Goal: Task Accomplishment & Management: Manage account settings

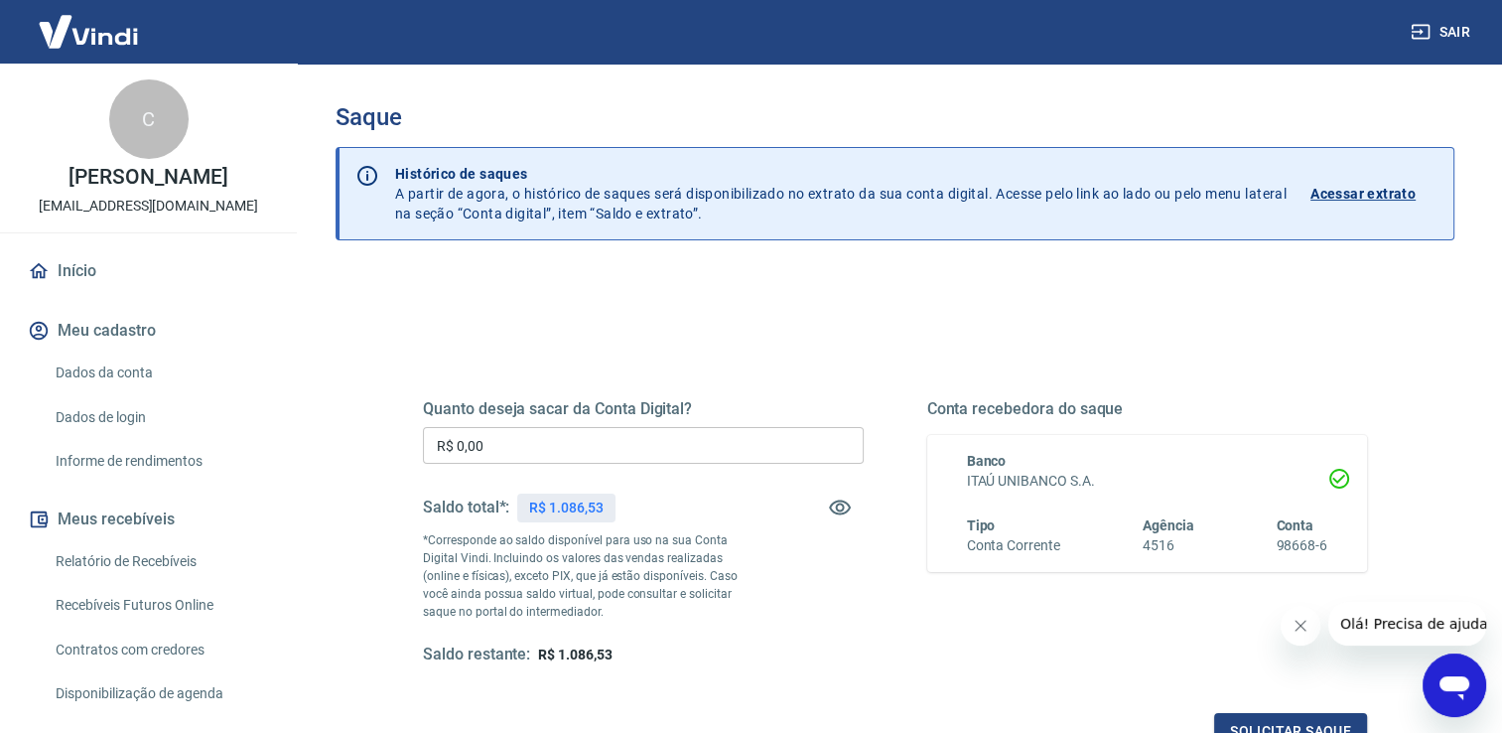
click at [555, 447] on input "R$ 0,00" at bounding box center [643, 445] width 441 height 37
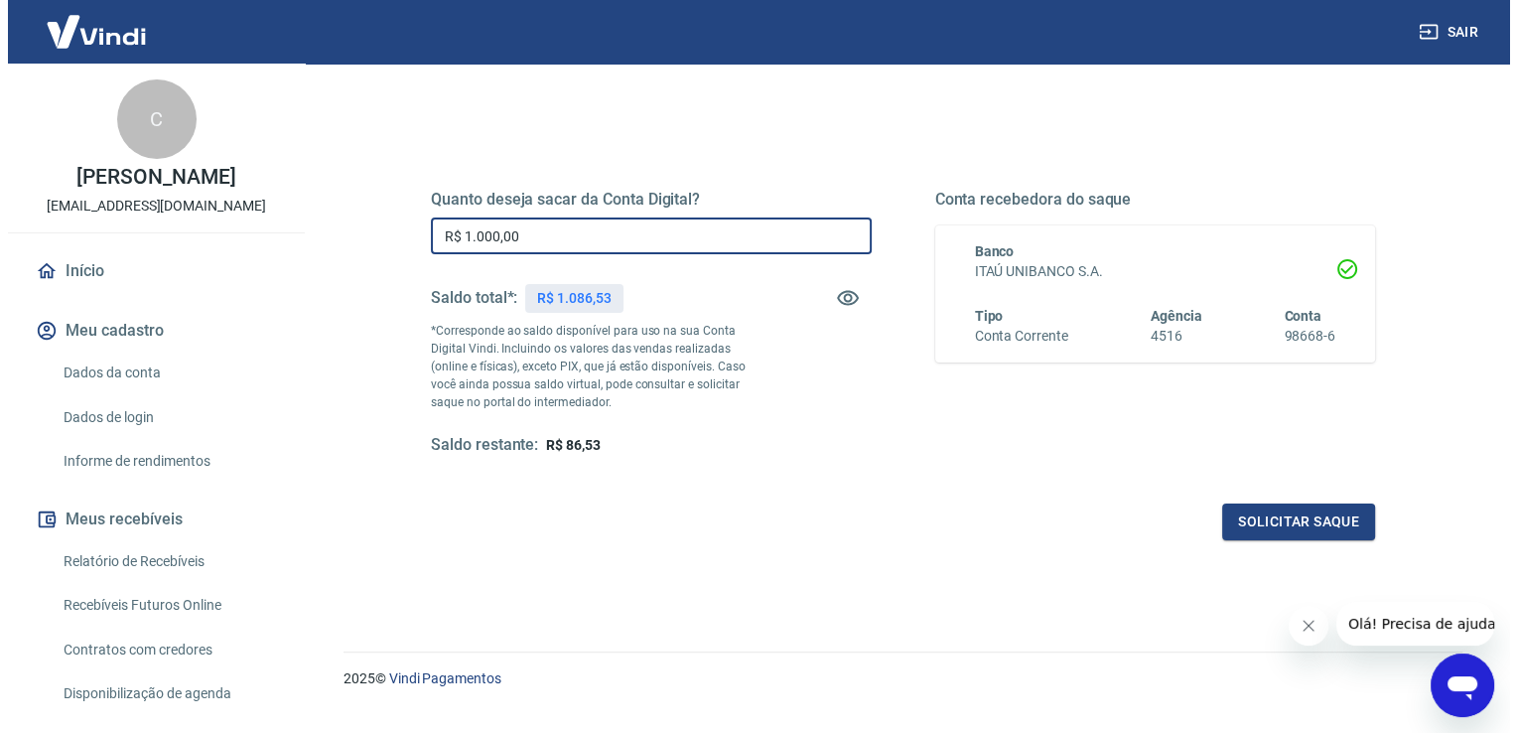
scroll to position [247, 0]
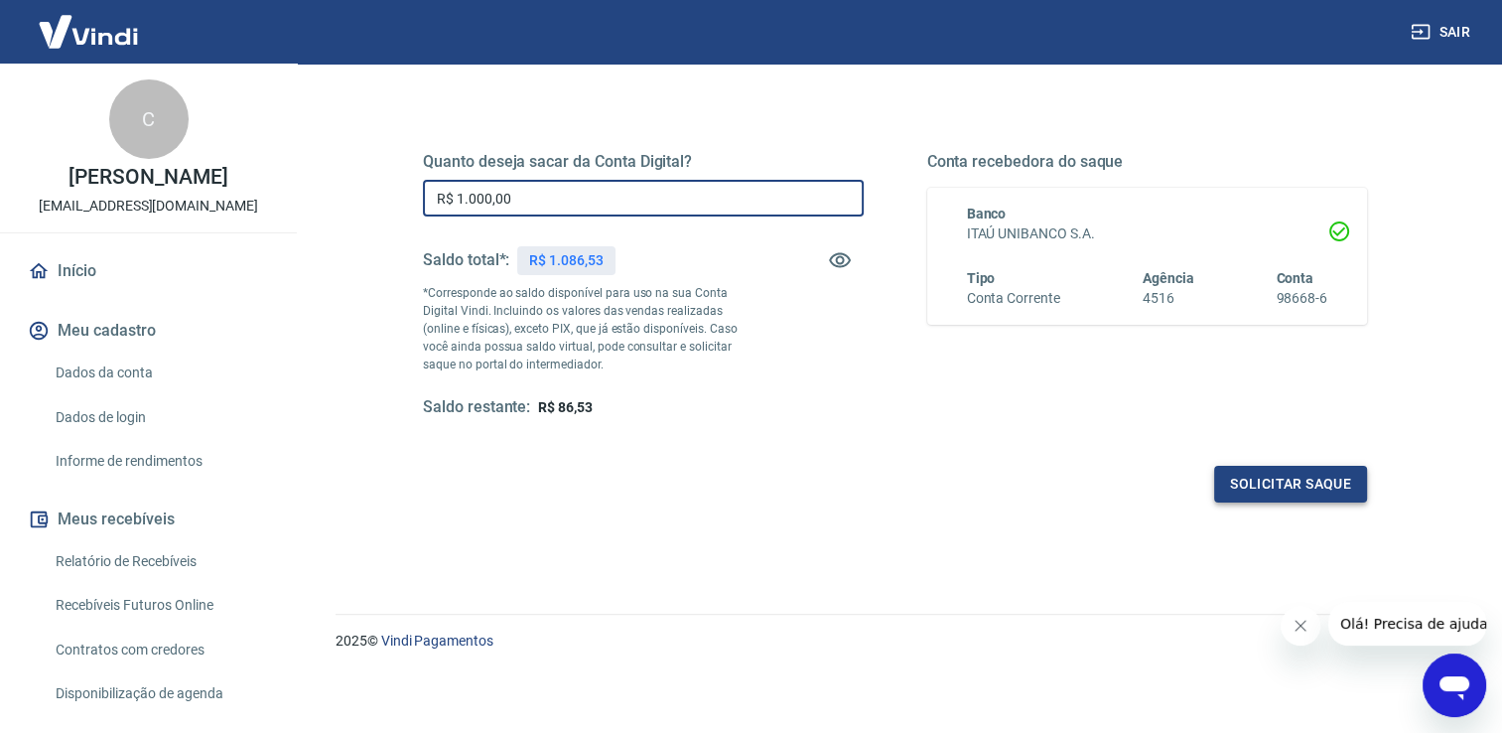
type input "R$ 1.000,00"
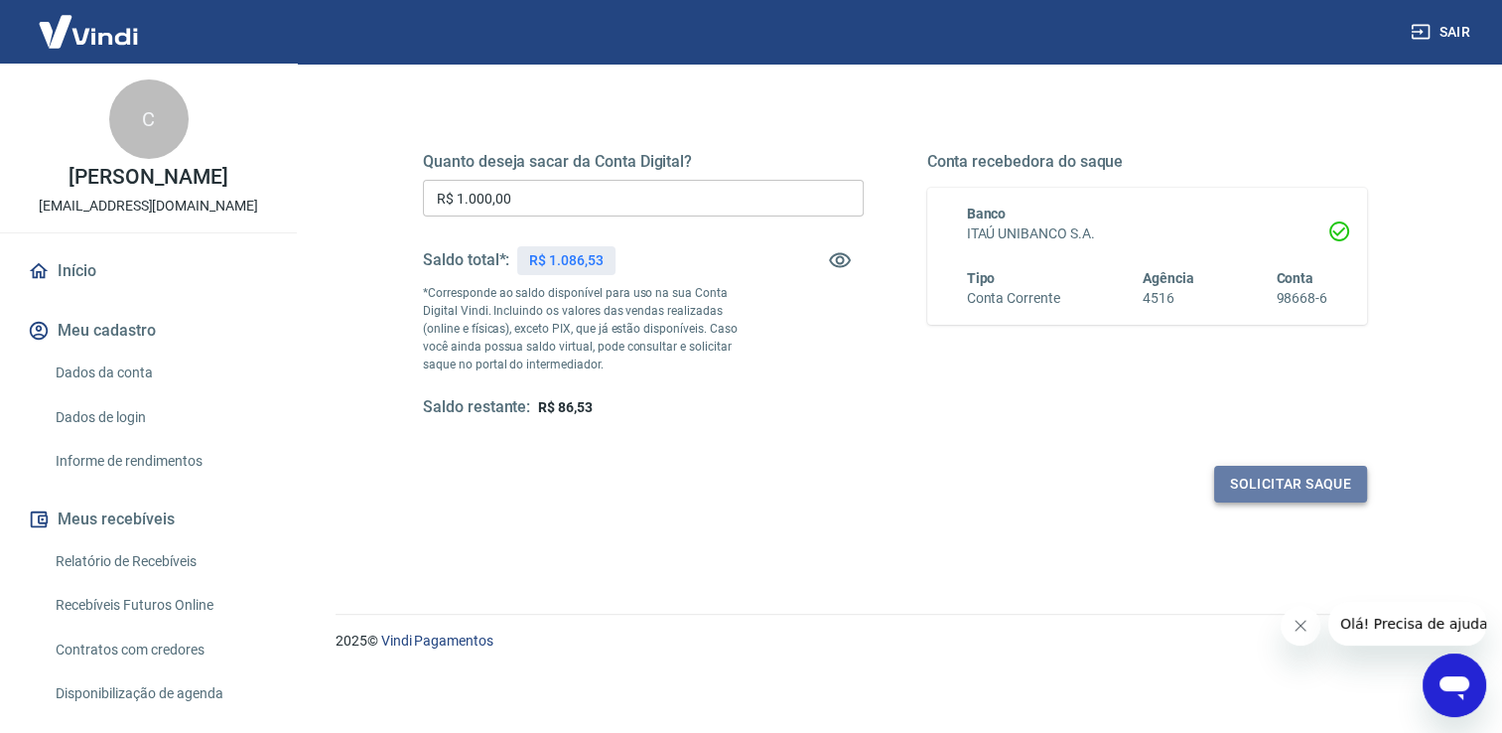
click at [1257, 492] on button "Solicitar saque" at bounding box center [1290, 484] width 153 height 37
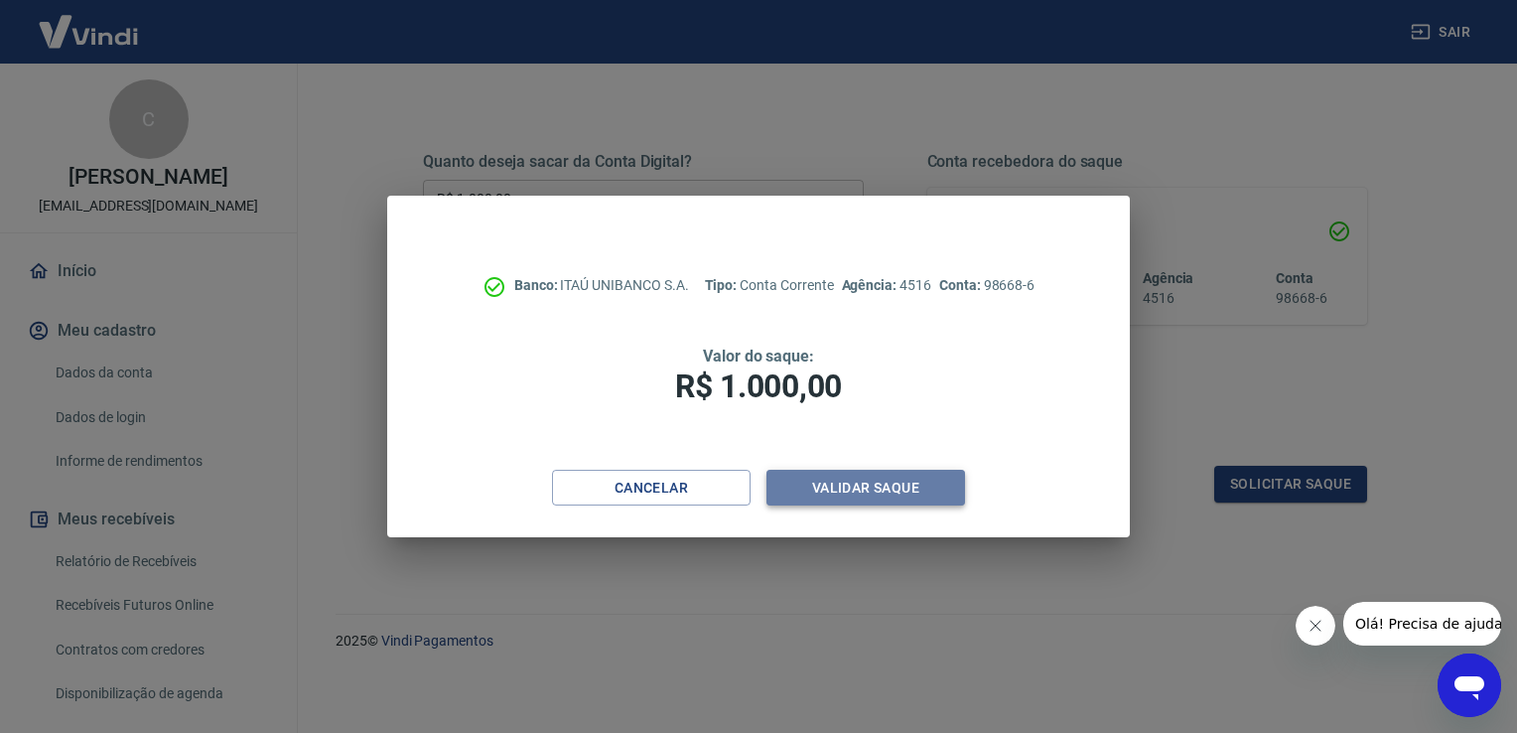
click at [824, 485] on button "Validar saque" at bounding box center [865, 488] width 199 height 37
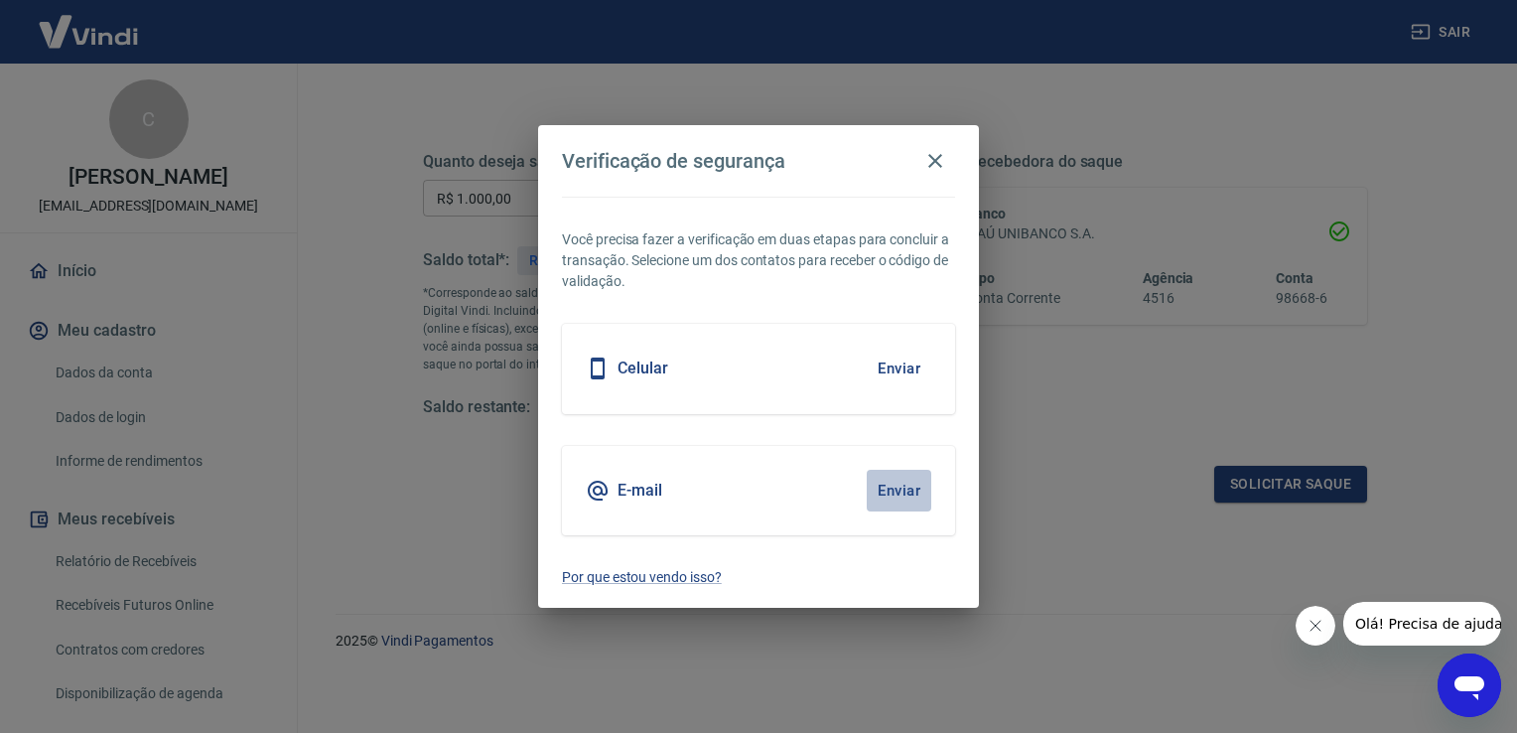
click at [894, 484] on button "Enviar" at bounding box center [899, 491] width 65 height 42
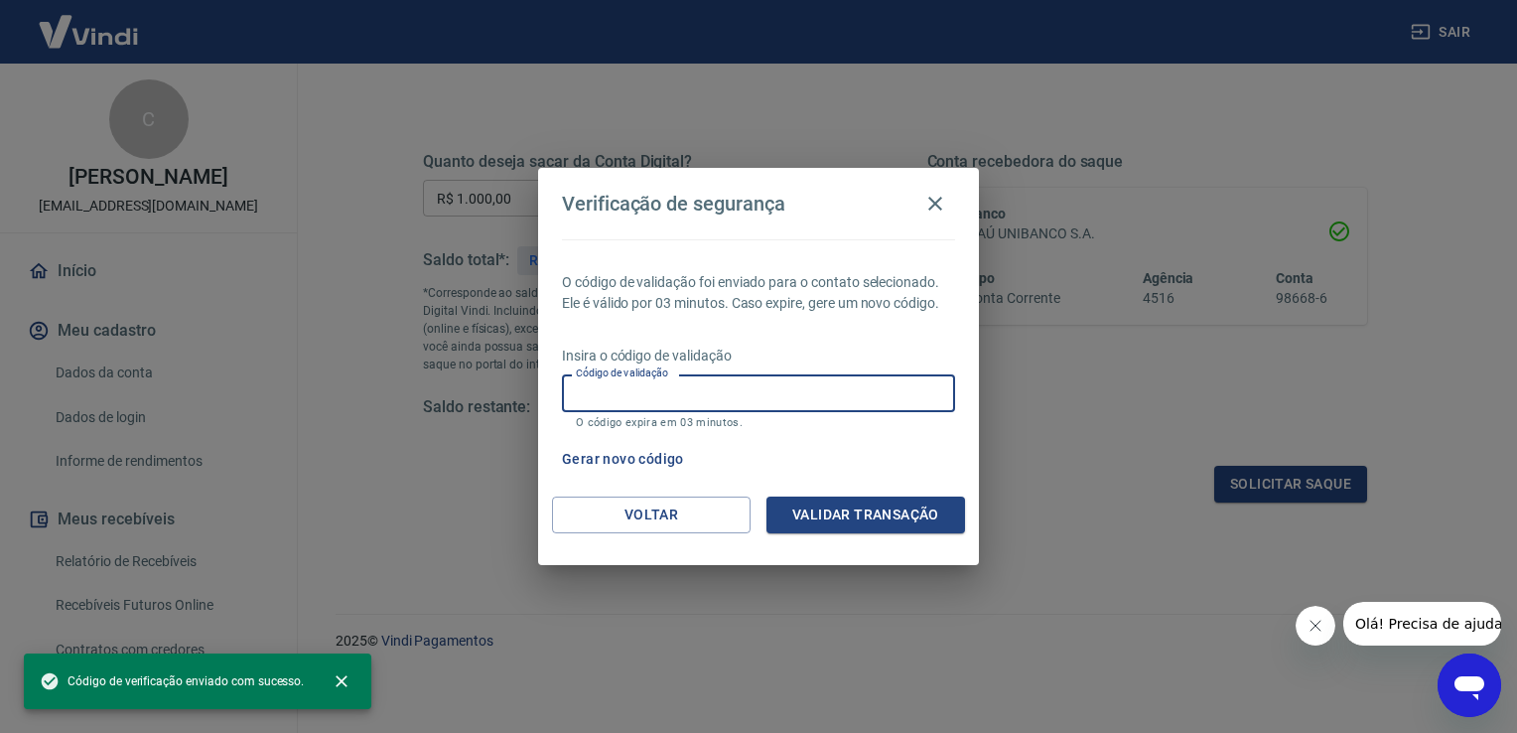
click at [578, 399] on input "Código de validação" at bounding box center [758, 392] width 393 height 37
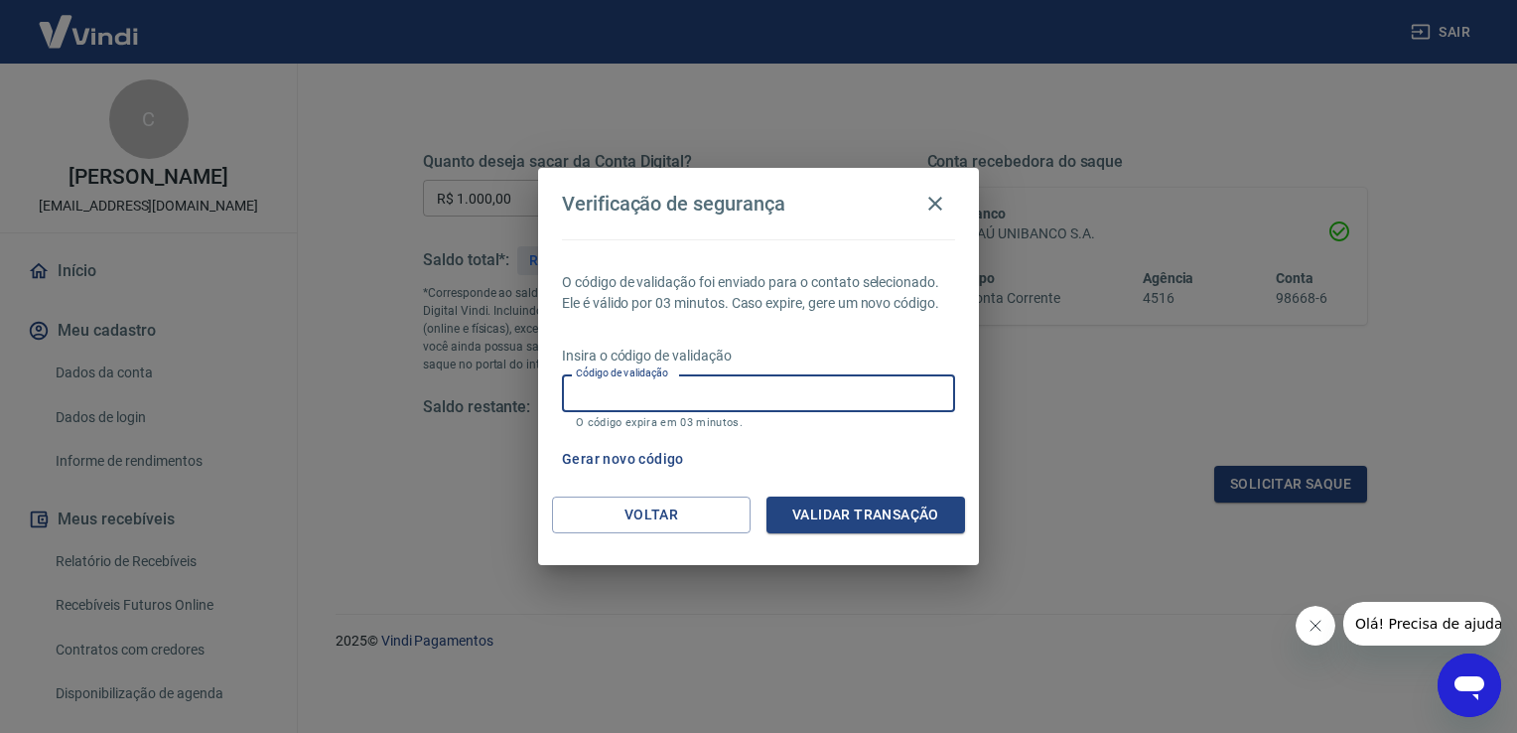
paste input "516762"
type input "516762"
click at [942, 516] on button "Validar transação" at bounding box center [865, 514] width 199 height 37
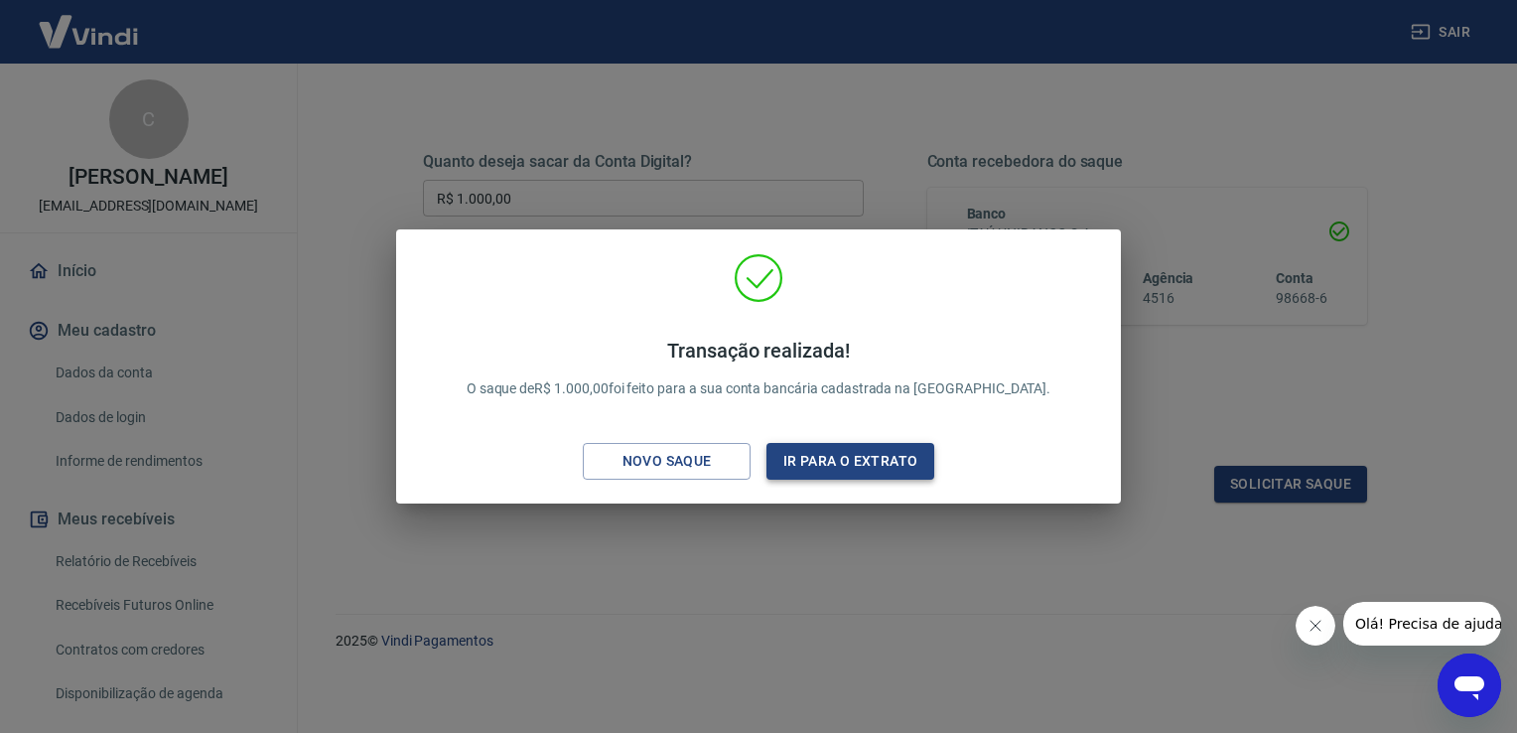
click at [815, 455] on button "Ir para o extrato" at bounding box center [850, 461] width 168 height 37
